Goal: Task Accomplishment & Management: Manage account settings

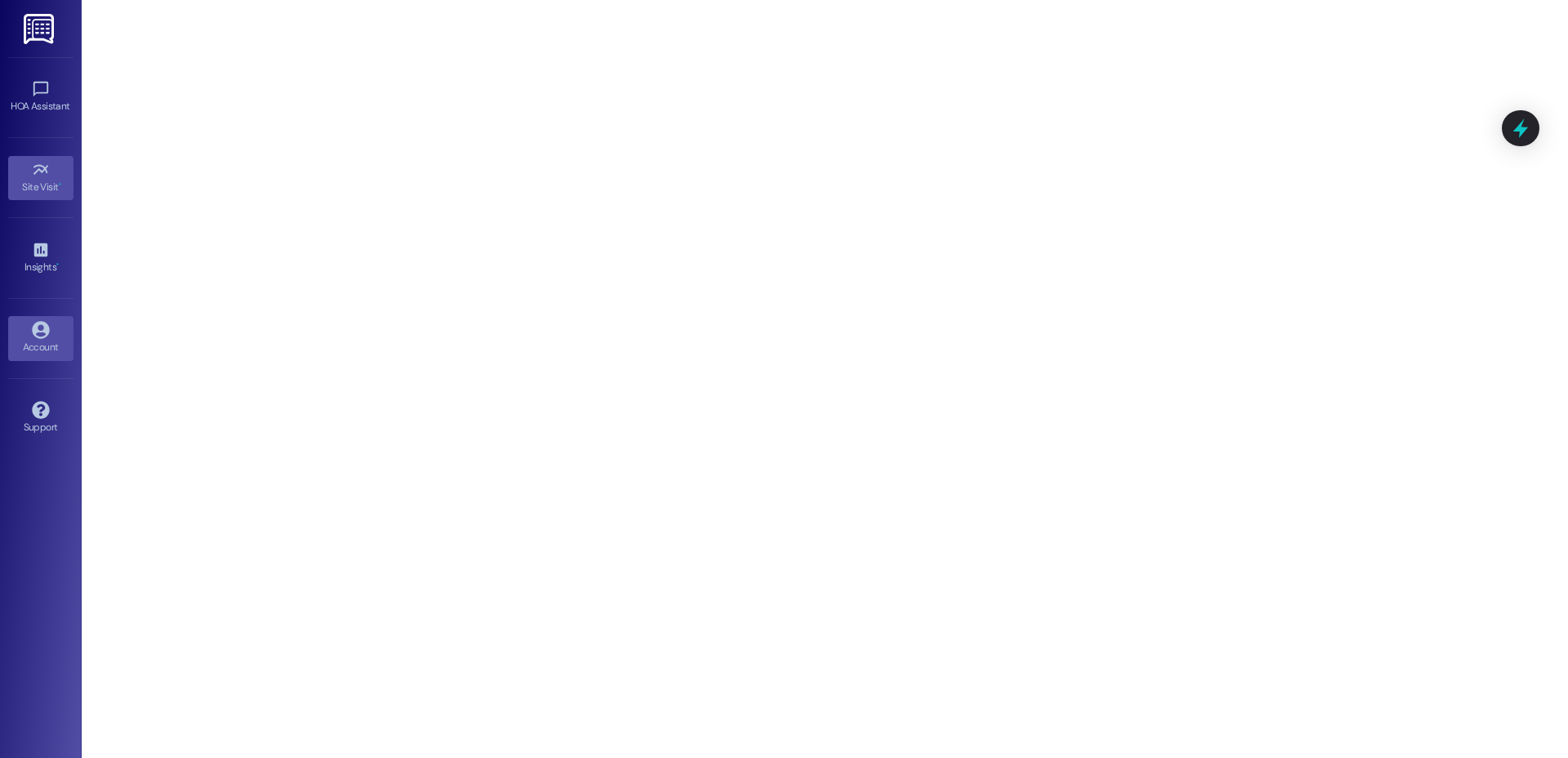
click at [42, 337] on icon at bounding box center [40, 329] width 17 height 17
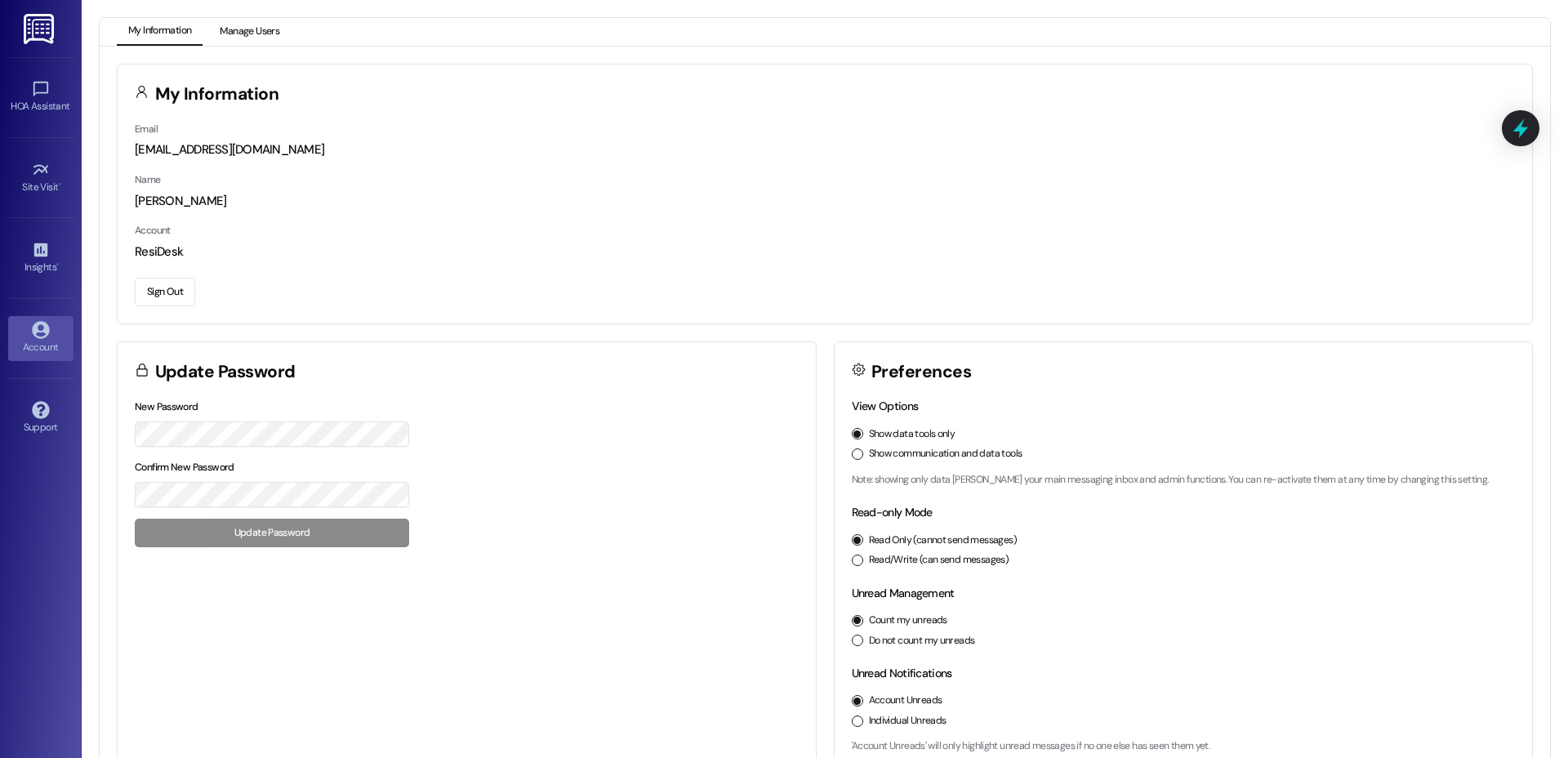
click at [264, 37] on button "Manage Users" at bounding box center [249, 32] width 82 height 27
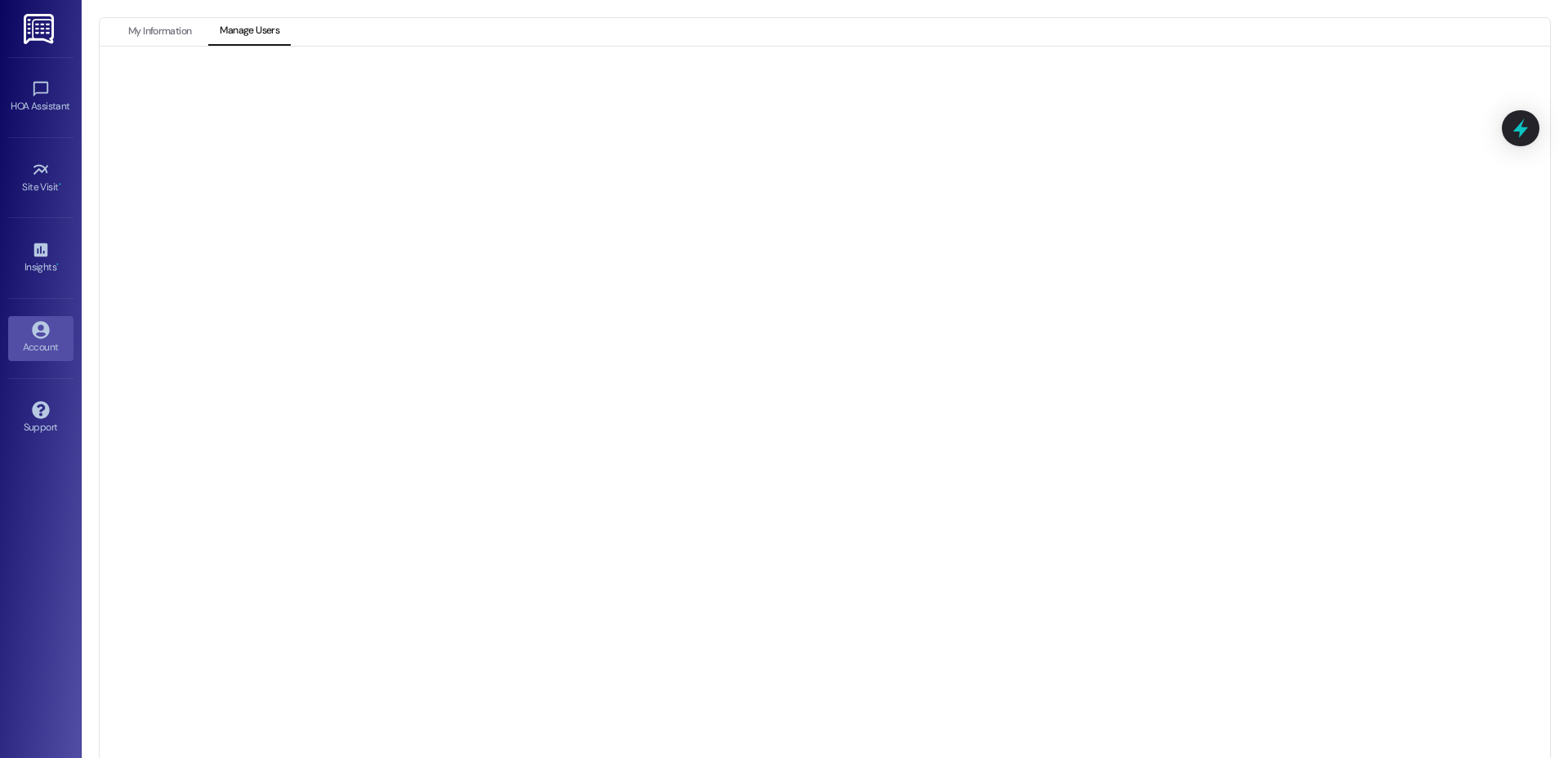
click at [59, 334] on link "Account" at bounding box center [41, 338] width 66 height 44
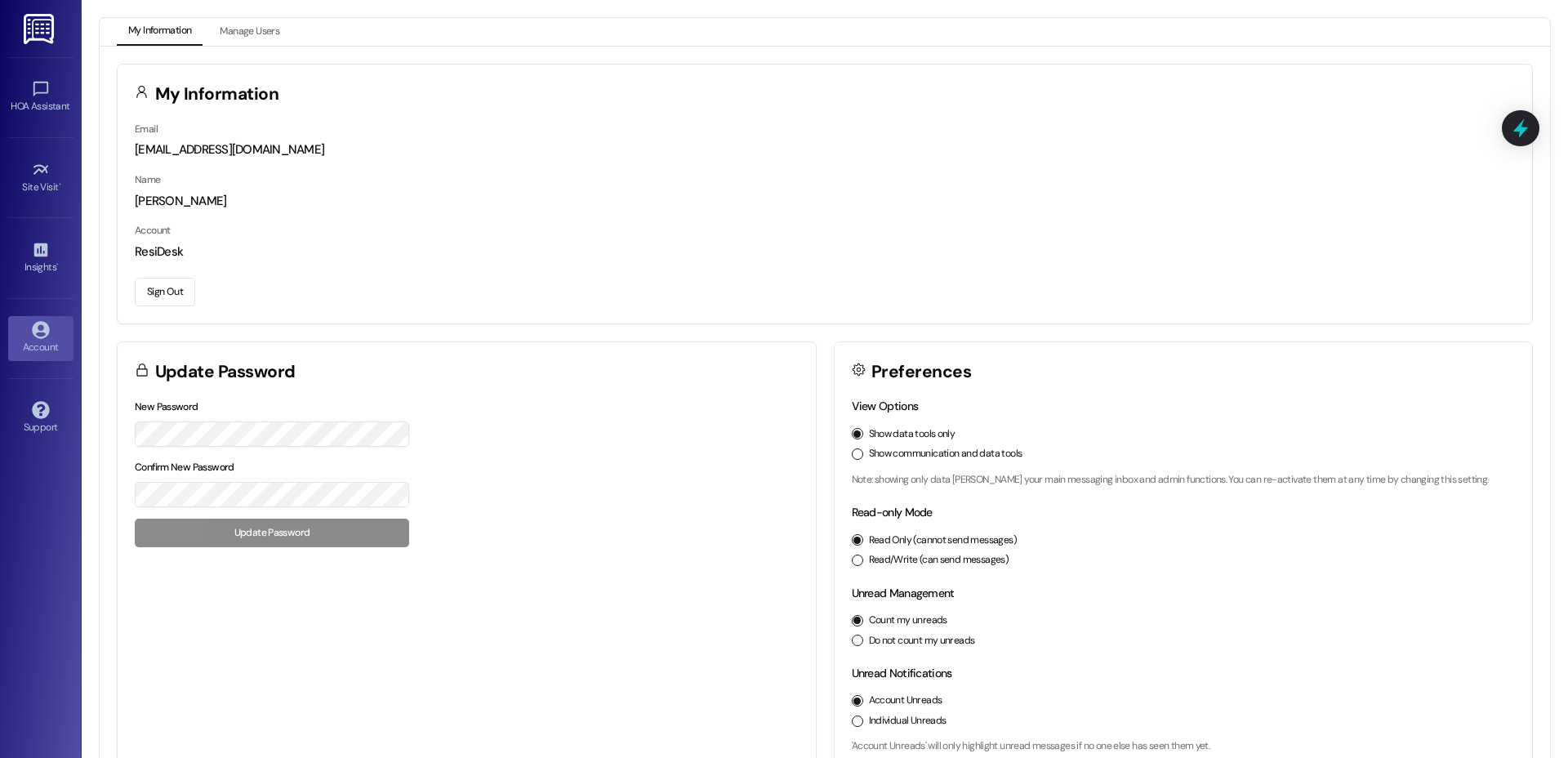
click at [154, 283] on button "Sign Out" at bounding box center [164, 292] width 60 height 28
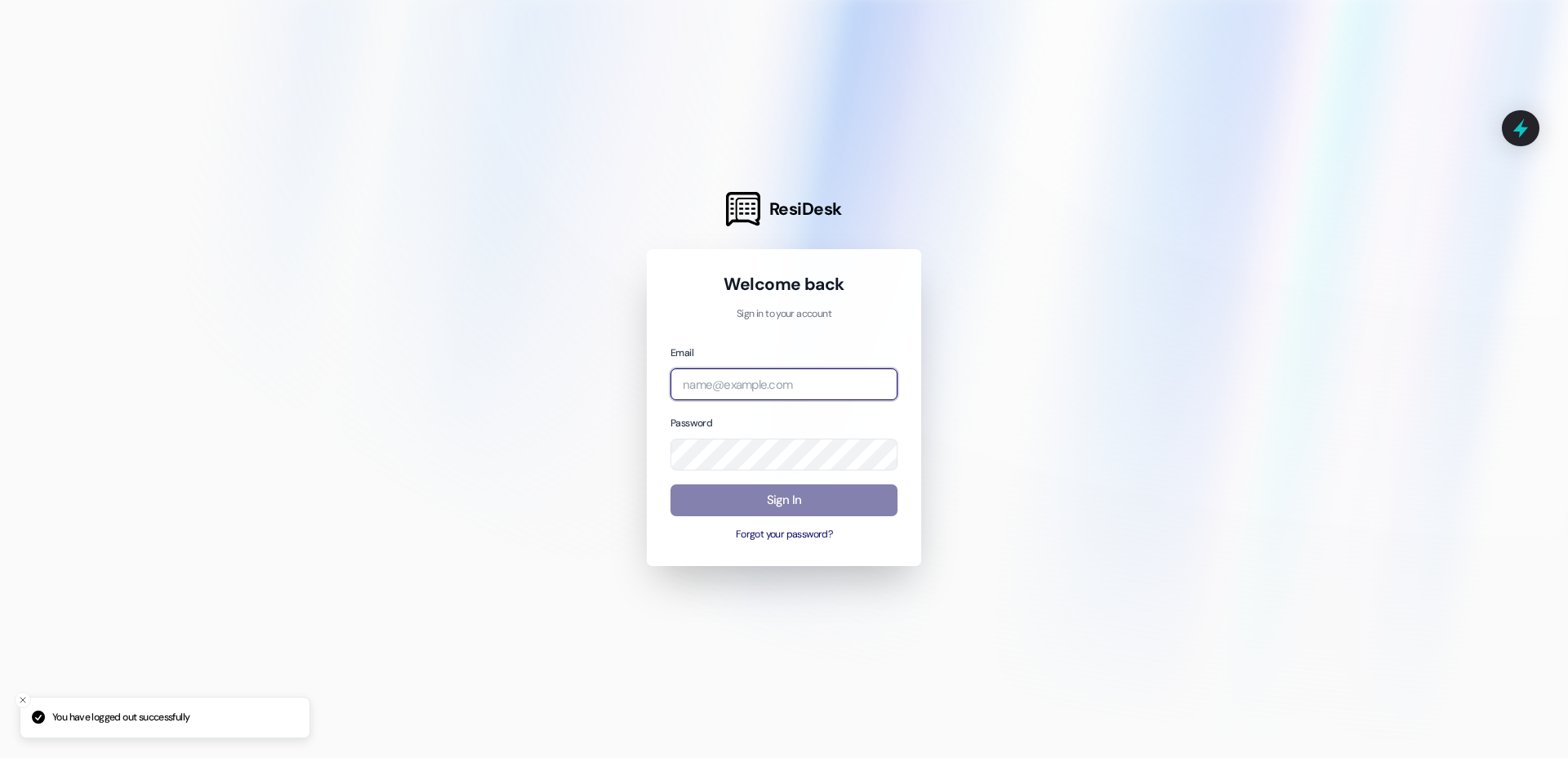
click at [842, 383] on input "email" at bounding box center [784, 384] width 227 height 32
click at [847, 382] on input "email" at bounding box center [784, 384] width 227 height 32
click at [0, 758] on com-1password-button at bounding box center [0, 758] width 0 height 0
type input "[EMAIL_ADDRESS][DOMAIN_NAME]"
